Goal: Check status: Check status

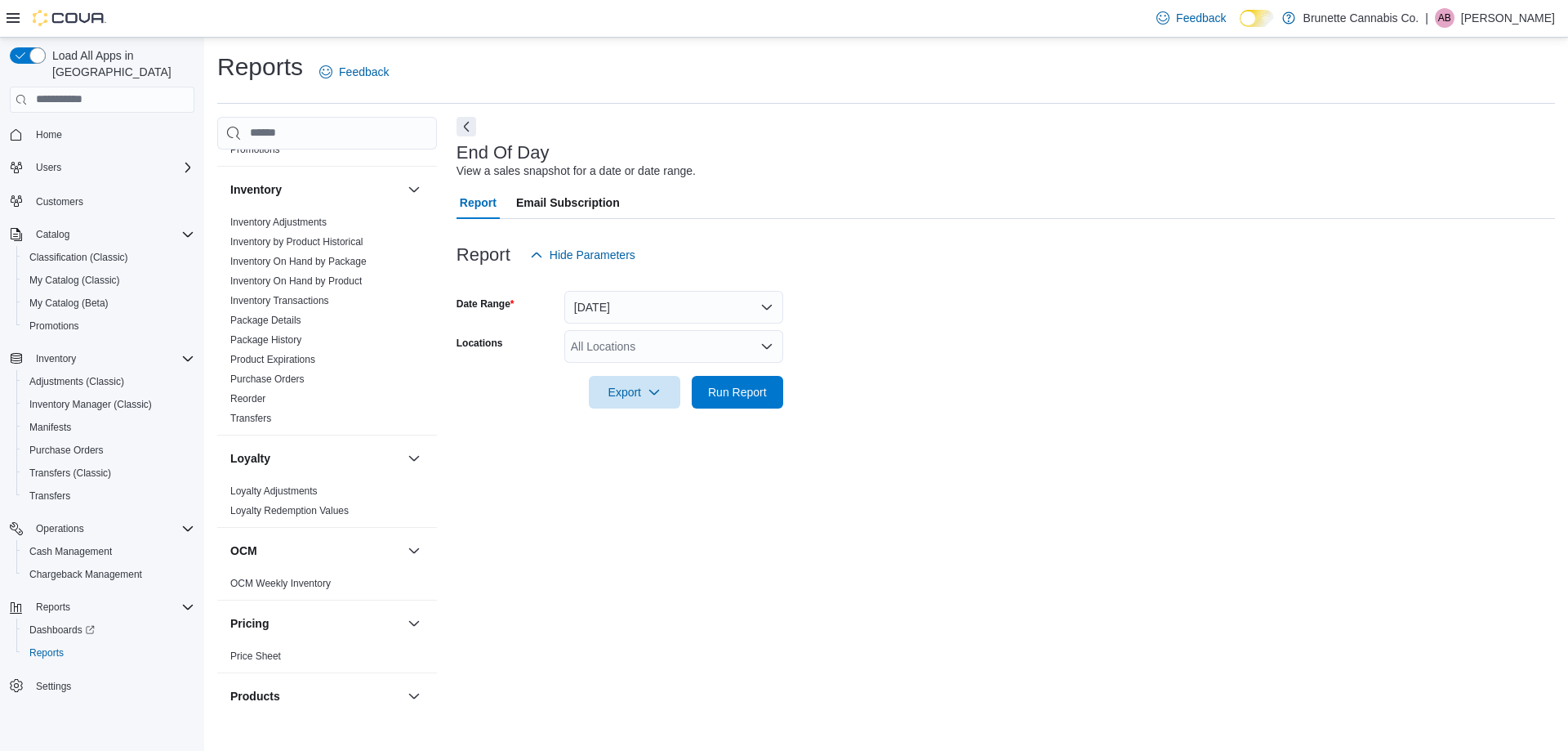
scroll to position [357, 0]
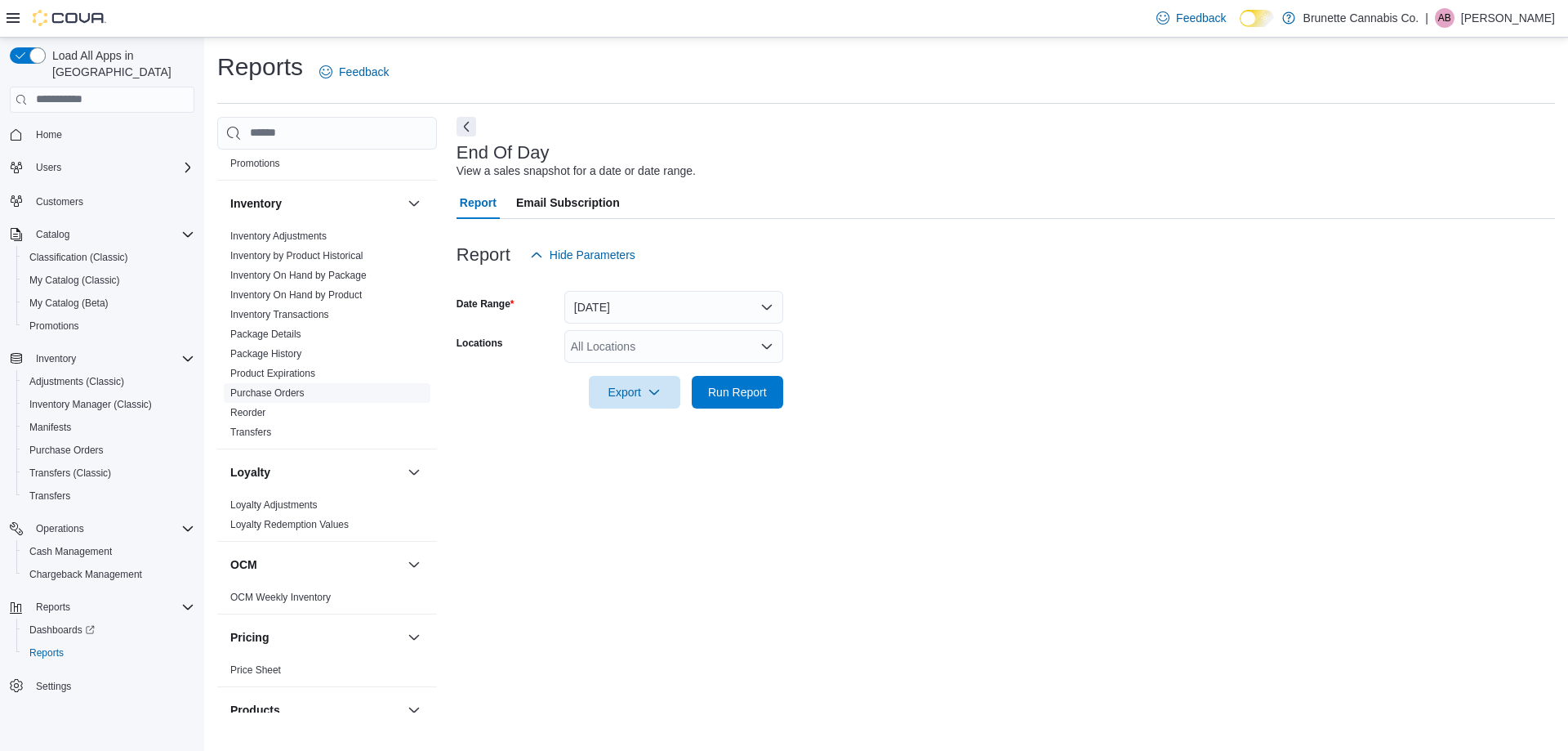
click at [295, 387] on link "Purchase Orders" at bounding box center [268, 393] width 75 height 11
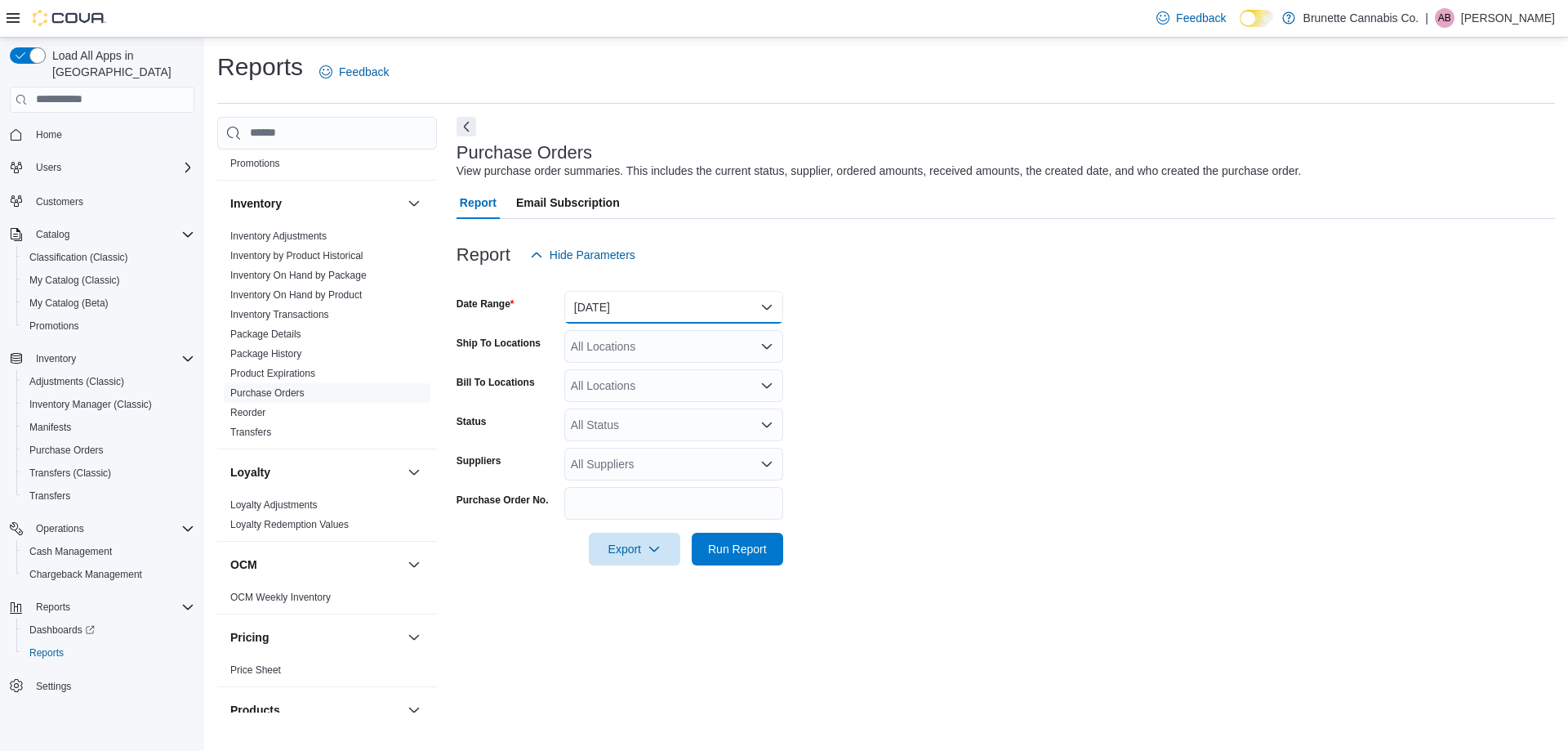
click at [676, 306] on button "Yesterday" at bounding box center [673, 307] width 219 height 33
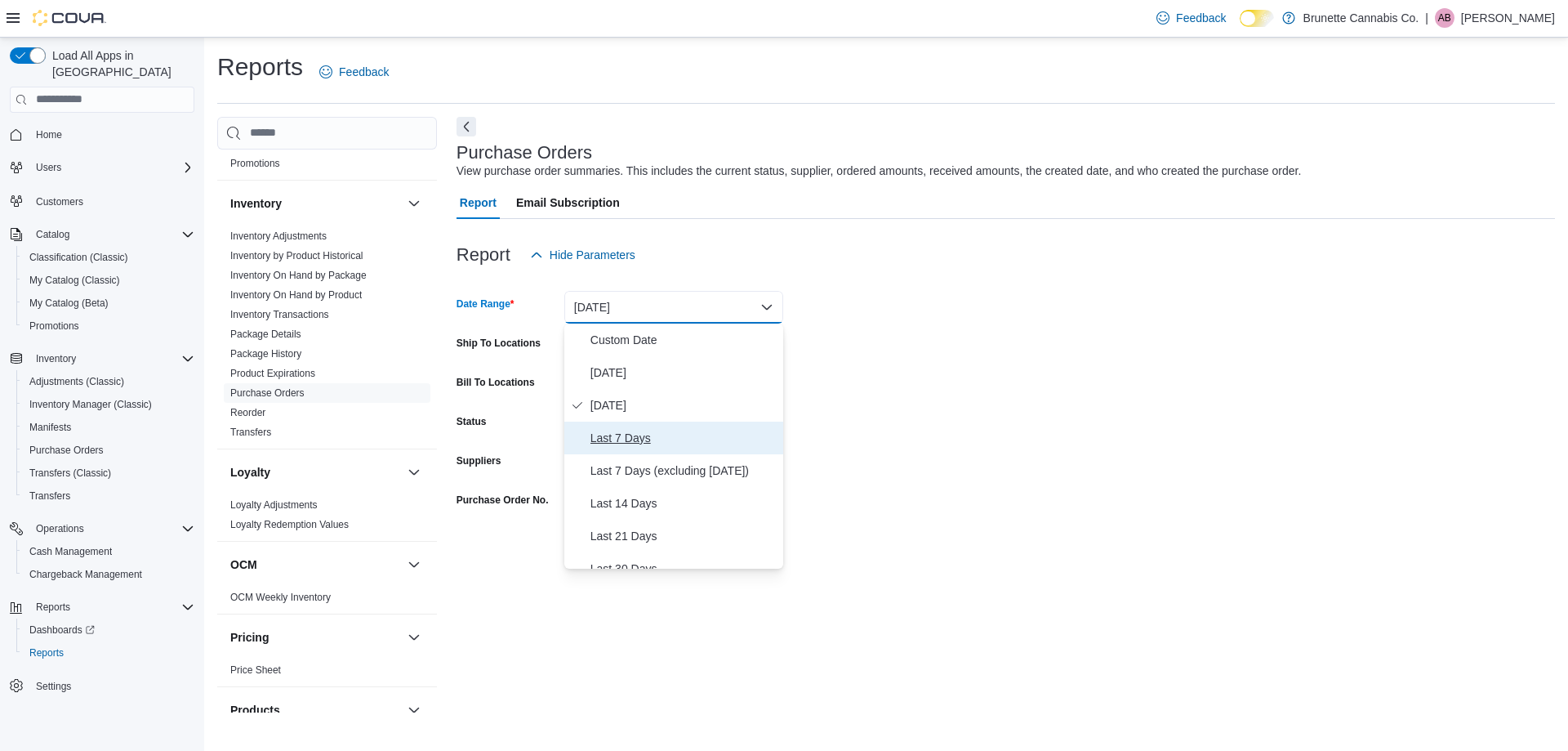
click at [658, 438] on span "Last 7 Days" at bounding box center [684, 438] width 186 height 20
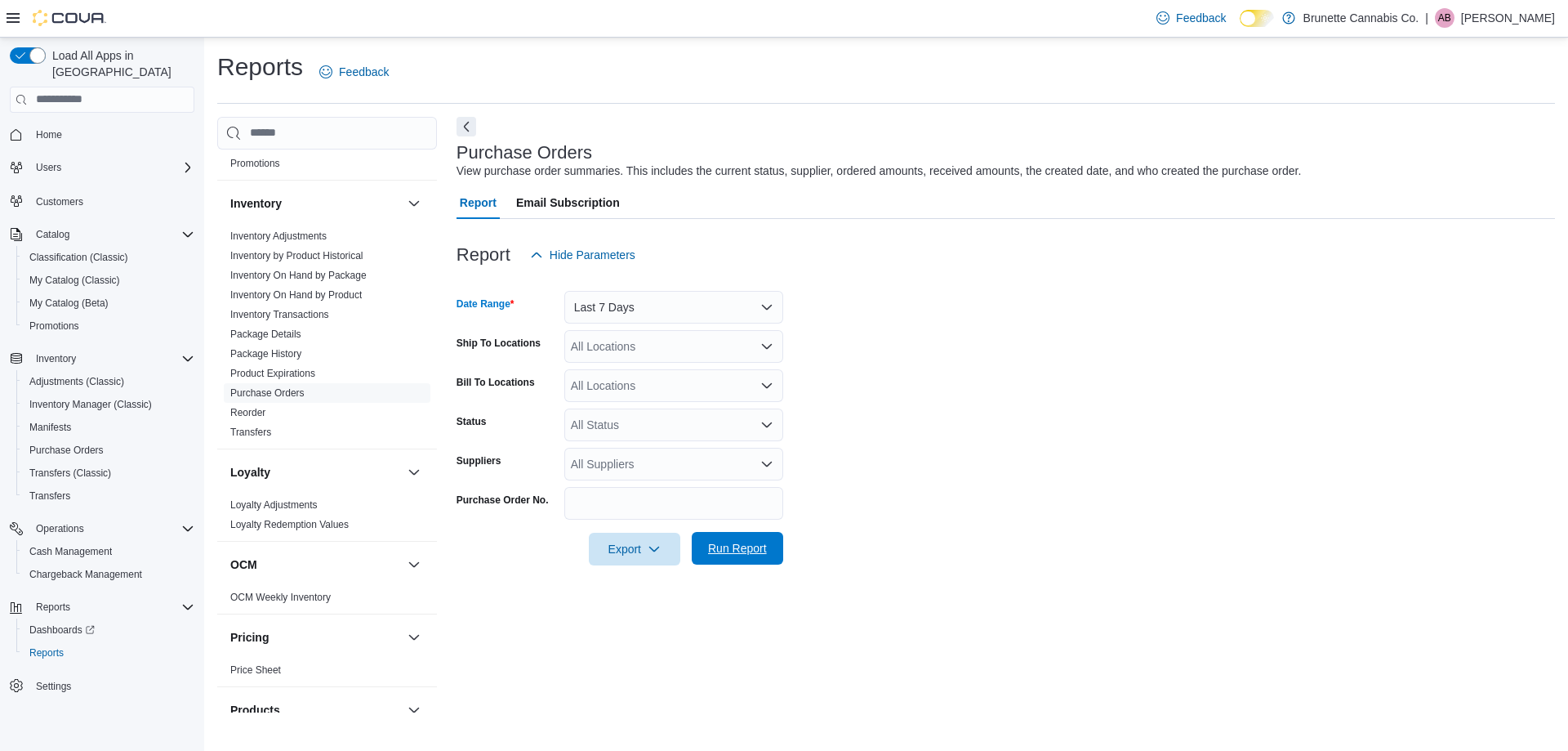
click at [748, 541] on span "Run Report" at bounding box center [738, 548] width 59 height 16
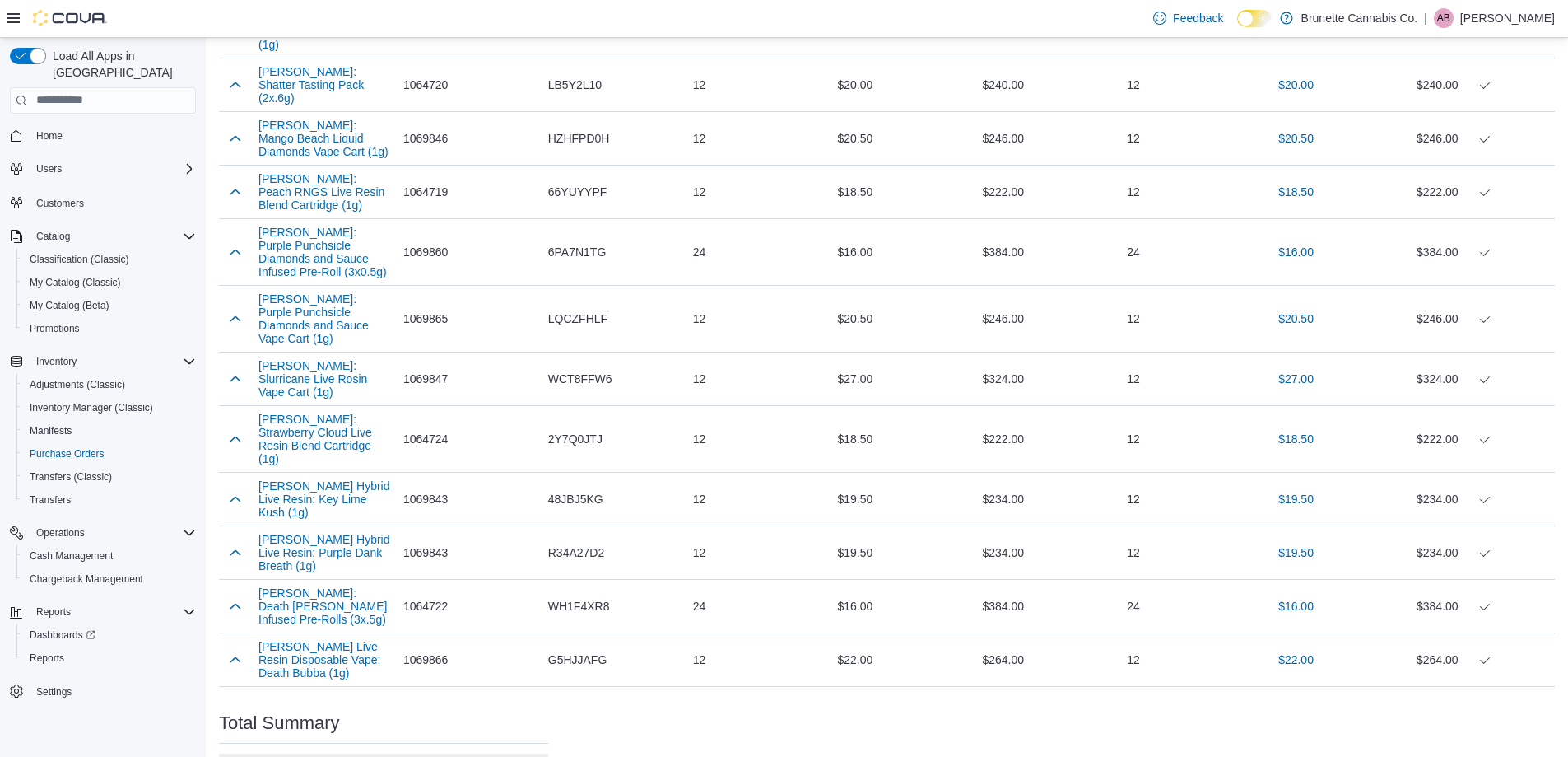
scroll to position [817, 0]
